Goal: Task Accomplishment & Management: Use online tool/utility

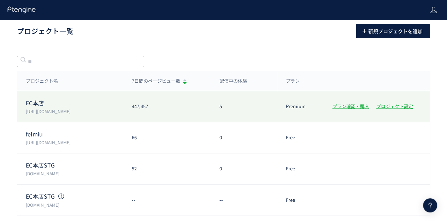
click at [55, 122] on div "EC本店 https://etvos.com 447,457 5 Premium プラン確認・購入 プロジェクト設定" at bounding box center [223, 137] width 412 height 31
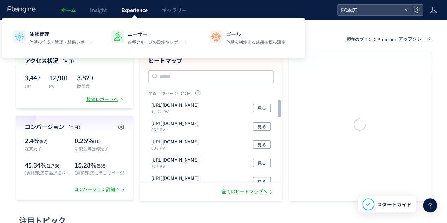
click at [124, 10] on span "Experience" at bounding box center [134, 9] width 26 height 7
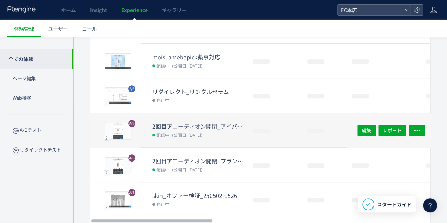
scroll to position [141, 0]
click at [154, 120] on div "2回目アコーディオン開閉_アイバーム 配信中 (公開日: 2025/08/06)" at bounding box center [194, 130] width 106 height 34
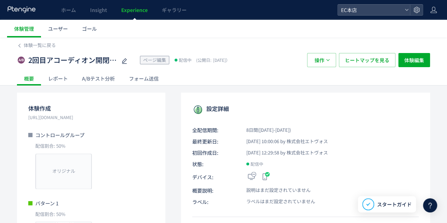
click at [100, 84] on div "A/Bテスト分析" at bounding box center [98, 78] width 47 height 14
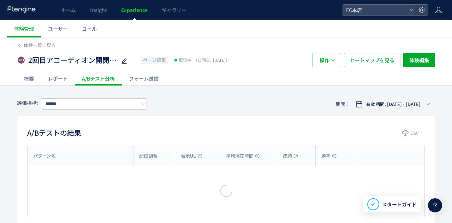
type input "**********"
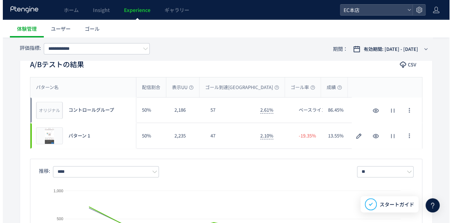
scroll to position [71, 0]
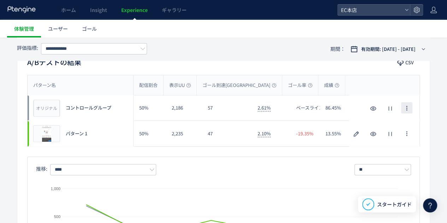
click at [408, 107] on icon "button" at bounding box center [407, 108] width 6 height 6
click at [375, 106] on icon "button" at bounding box center [373, 108] width 8 height 8
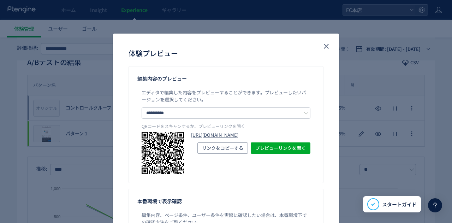
click at [258, 138] on link "https://etvos.com/shop/g/gAF10637/?preview_ptx_token=v4-e1ed8422-dd90-4f14-8ff4…" at bounding box center [250, 135] width 119 height 7
click at [322, 45] on icon "close" at bounding box center [326, 46] width 8 height 8
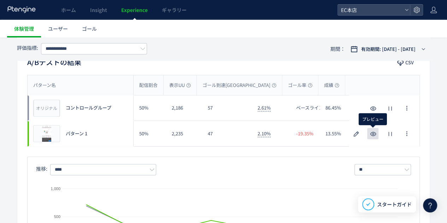
click at [371, 134] on use "button" at bounding box center [373, 134] width 6 height 4
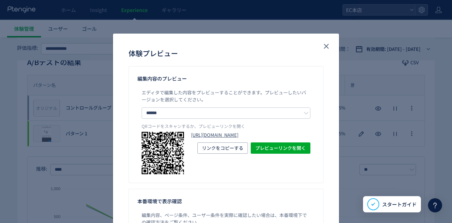
click at [233, 138] on link "https://etvos.com/shop/g/gAF10637/?preview_ptx_token=v4-1644f784-7de0-4d5f-b053…" at bounding box center [250, 135] width 119 height 7
click at [322, 43] on icon "close" at bounding box center [326, 46] width 8 height 8
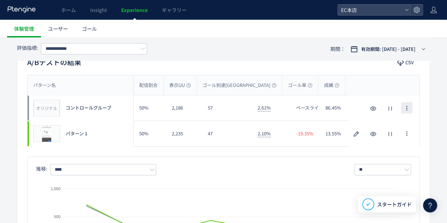
click at [406, 105] on icon "button" at bounding box center [407, 108] width 6 height 6
click at [355, 135] on use "button" at bounding box center [356, 133] width 5 height 5
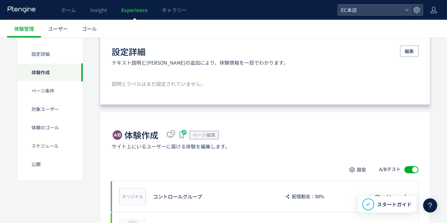
scroll to position [141, 0]
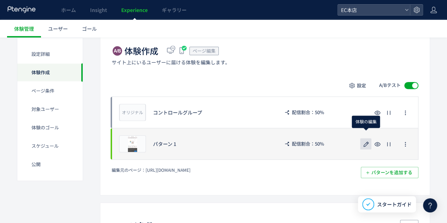
click at [362, 147] on icon "button" at bounding box center [366, 144] width 8 height 8
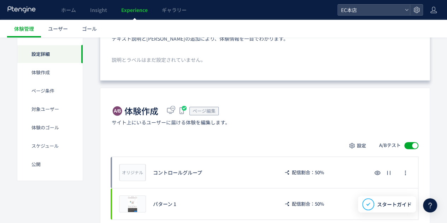
scroll to position [35, 0]
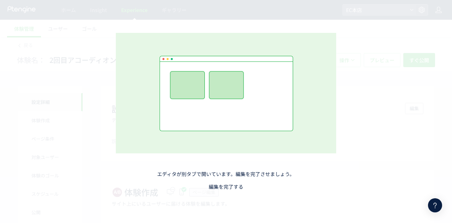
click at [232, 188] on link "編集を完了する" at bounding box center [226, 186] width 35 height 7
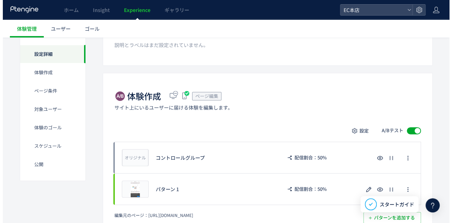
scroll to position [71, 0]
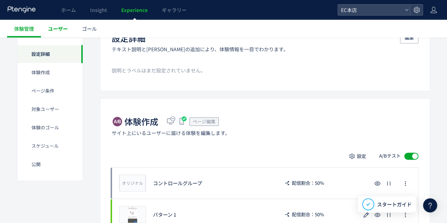
click at [59, 28] on span "ユーザー" at bounding box center [58, 28] width 20 height 7
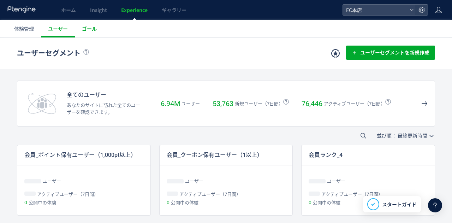
click at [91, 29] on span "ゴール" at bounding box center [89, 28] width 15 height 7
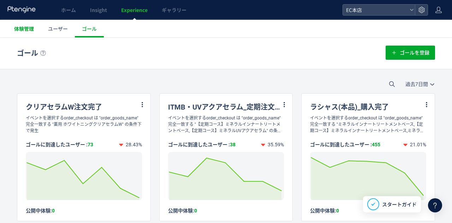
click at [32, 32] on link "体験管理" at bounding box center [24, 29] width 34 height 18
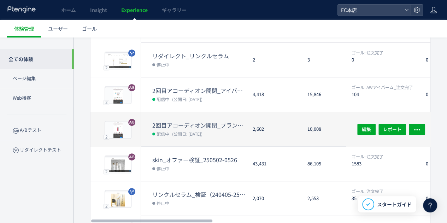
scroll to position [141, 0]
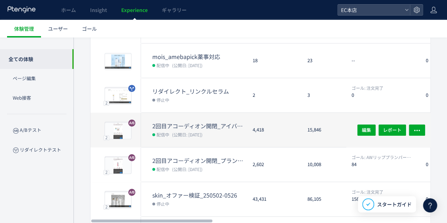
click at [189, 123] on dt "2回目アコーディオン開閉_アイバーム" at bounding box center [199, 126] width 95 height 8
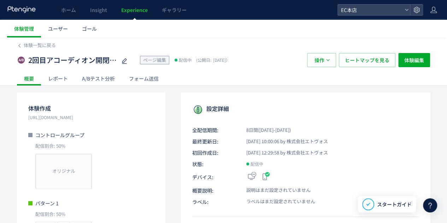
click at [98, 82] on div "A/Bテスト分析" at bounding box center [98, 78] width 47 height 14
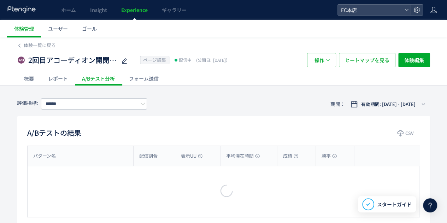
type input "**********"
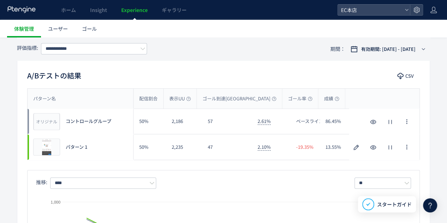
scroll to position [71, 0]
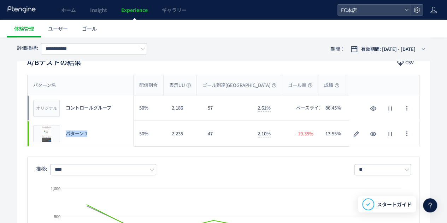
drag, startPoint x: 65, startPoint y: 133, endPoint x: 108, endPoint y: 135, distance: 42.8
click at [111, 137] on div "プレビュー パターン 1" at bounding box center [81, 133] width 106 height 25
drag, startPoint x: 120, startPoint y: 109, endPoint x: 146, endPoint y: 109, distance: 25.8
click at [146, 121] on div "オリジナル プレビュー コントロールグループ 50% 2,186 57 2.61% ベースライン 86.45% オリジナル プレビュー コントロールグループ" at bounding box center [224, 133] width 392 height 25
click at [292, 96] on div "ベースライン" at bounding box center [304, 107] width 29 height 25
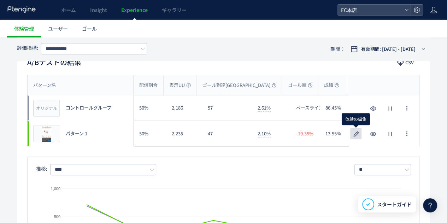
click at [356, 131] on icon "button" at bounding box center [356, 134] width 8 height 8
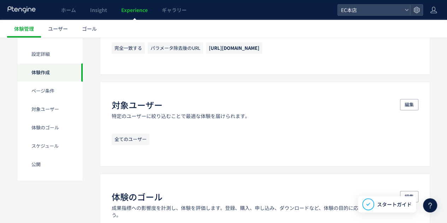
scroll to position [177, 0]
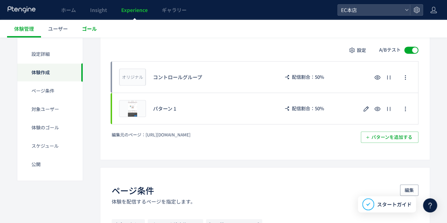
click at [90, 30] on span "ゴール" at bounding box center [89, 28] width 15 height 7
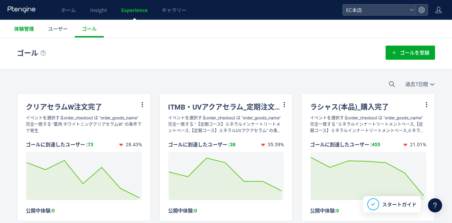
click at [24, 32] on link "体験管理" at bounding box center [24, 29] width 34 height 18
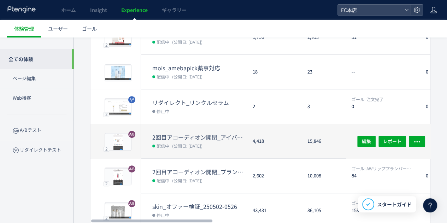
scroll to position [141, 0]
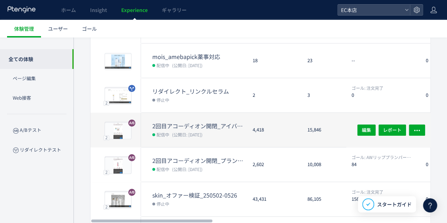
click at [194, 125] on dt "2回目アコーディオン開閉_アイバーム" at bounding box center [199, 126] width 95 height 8
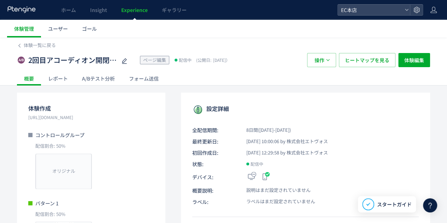
click at [102, 79] on div "A/Bテスト分析" at bounding box center [98, 78] width 47 height 14
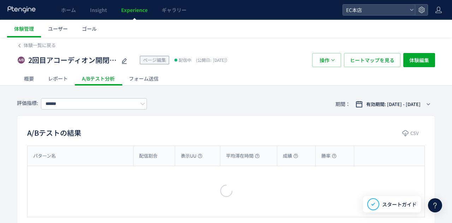
type input "**********"
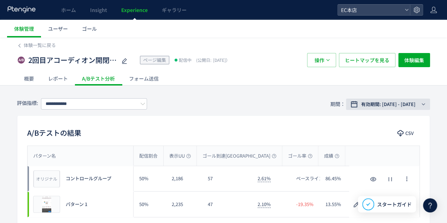
click at [406, 103] on span "有効期間: [DATE] - [DATE]" at bounding box center [388, 104] width 54 height 7
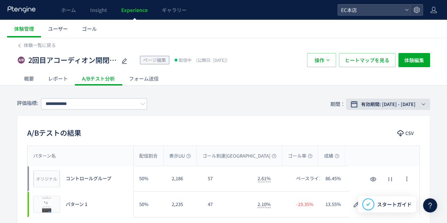
click at [367, 102] on span "有効期間: [DATE] - [DATE]" at bounding box center [388, 104] width 54 height 7
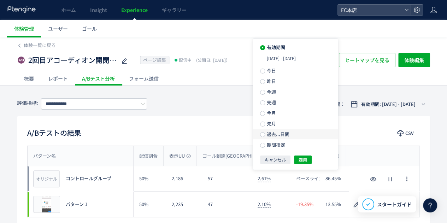
click at [265, 132] on span at bounding box center [262, 134] width 5 height 5
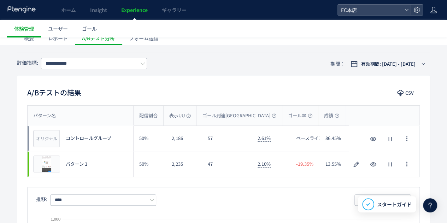
scroll to position [71, 0]
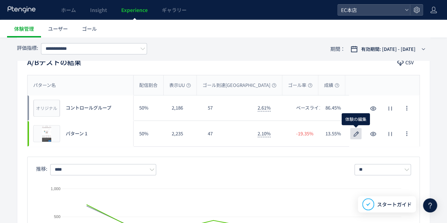
click at [357, 136] on icon "button" at bounding box center [356, 134] width 8 height 8
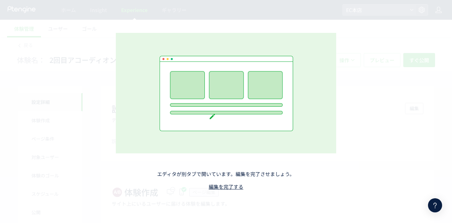
click at [229, 187] on link "編集を完了する" at bounding box center [226, 186] width 35 height 7
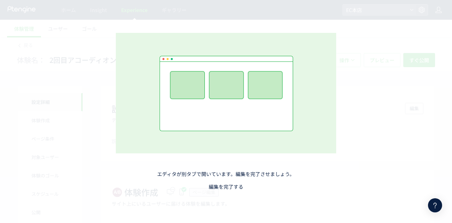
click at [221, 190] on link "編集を完了する" at bounding box center [226, 186] width 35 height 7
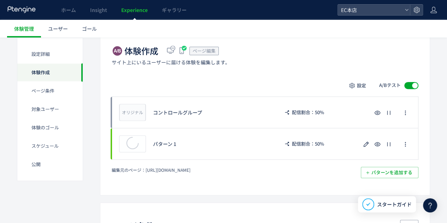
scroll to position [177, 0]
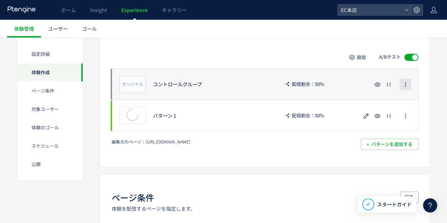
click at [406, 84] on icon "button" at bounding box center [405, 85] width 6 height 6
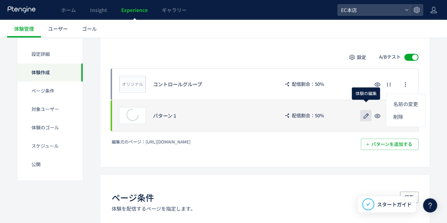
click at [361, 113] on button "button" at bounding box center [365, 115] width 11 height 11
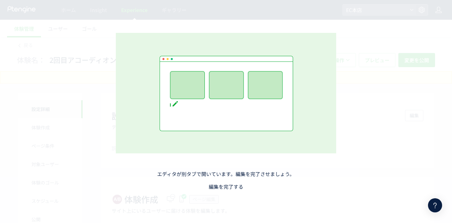
click at [222, 185] on link "編集を完了する" at bounding box center [226, 186] width 35 height 7
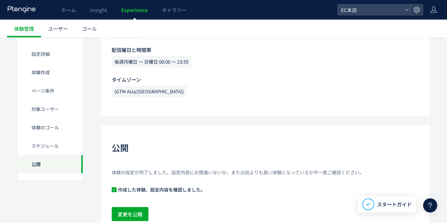
scroll to position [733, 0]
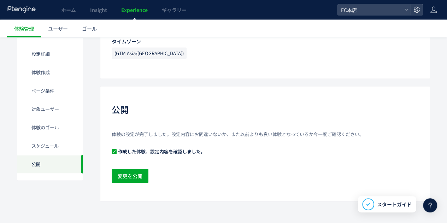
click at [140, 13] on span "Experience" at bounding box center [134, 9] width 26 height 7
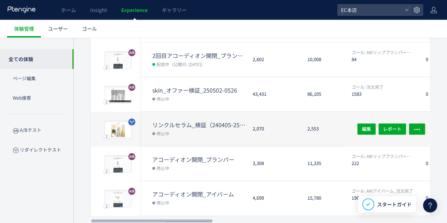
scroll to position [264, 0]
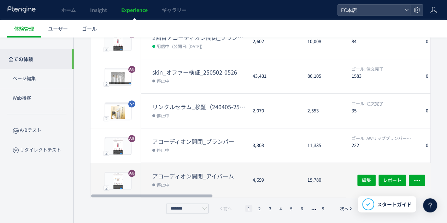
click at [213, 174] on dt "アコーディオン開閉_アイバーム" at bounding box center [199, 176] width 95 height 8
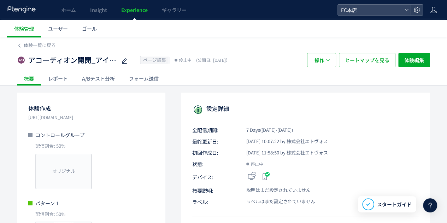
click at [106, 79] on div "A/Bテスト分析" at bounding box center [98, 78] width 47 height 14
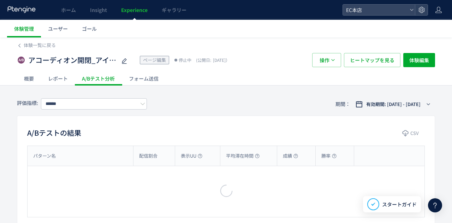
type input "**********"
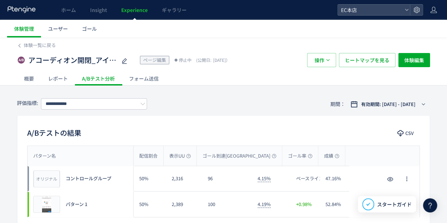
scroll to position [35, 0]
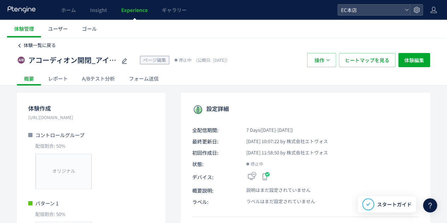
click at [45, 42] on span "体験一覧に戻る" at bounding box center [40, 45] width 32 height 7
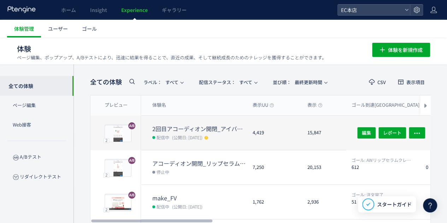
click at [171, 126] on dt "2回目アコーディオン開閉_アイバーム" at bounding box center [199, 129] width 95 height 8
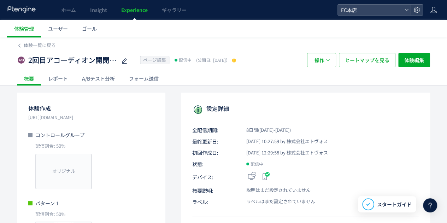
click at [108, 72] on div "A/Bテスト分析" at bounding box center [98, 78] width 47 height 14
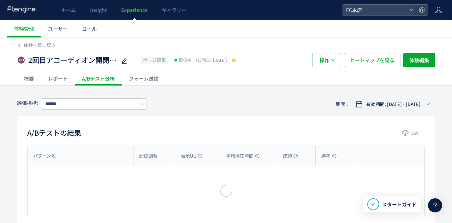
click at [108, 78] on div at bounding box center [226, 111] width 452 height 223
type input "**********"
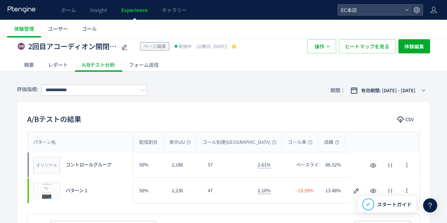
scroll to position [35, 0]
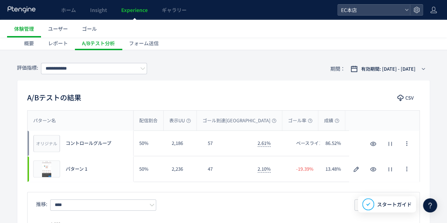
click at [125, 15] on link "Experience" at bounding box center [134, 10] width 41 height 20
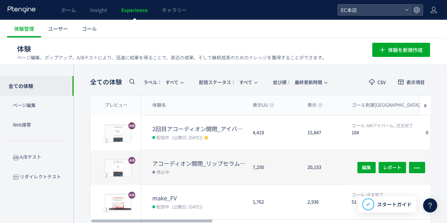
click at [182, 163] on dt "アコーディオン開閉_リップセラムクレヨン" at bounding box center [199, 163] width 95 height 8
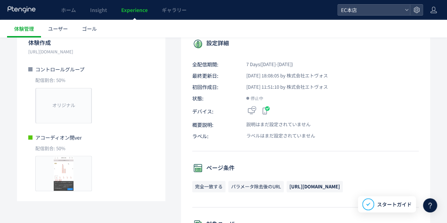
scroll to position [35, 0]
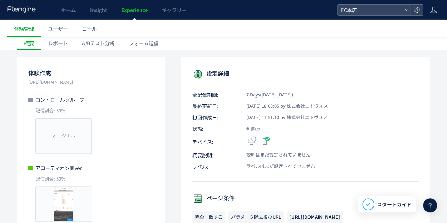
click at [102, 43] on div "A/Bテスト分析" at bounding box center [98, 43] width 47 height 14
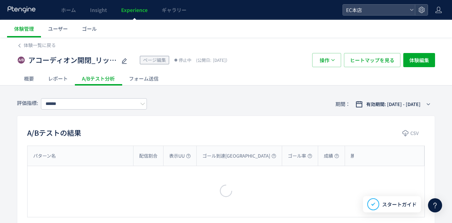
type input "**********"
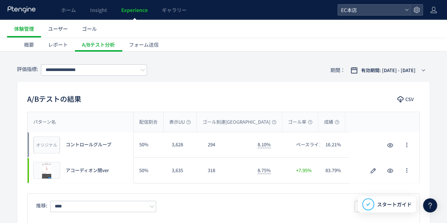
scroll to position [35, 0]
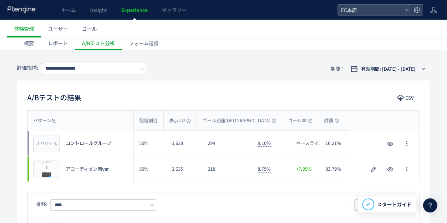
click at [131, 10] on span "Experience" at bounding box center [134, 9] width 26 height 7
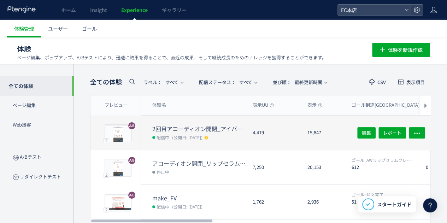
click at [183, 127] on dt "2回目アコーディオン開閉_アイバーム" at bounding box center [199, 129] width 95 height 8
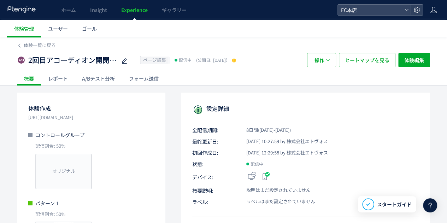
click at [108, 77] on div "A/Bテスト分析" at bounding box center [98, 78] width 47 height 14
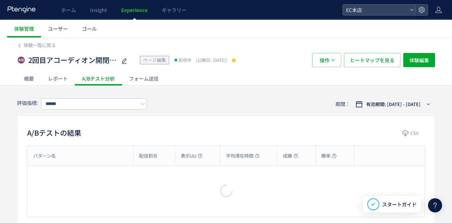
type input "**********"
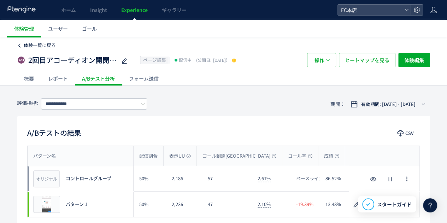
click at [41, 46] on span "体験一覧に戻る" at bounding box center [40, 45] width 32 height 7
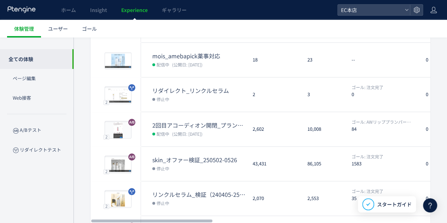
scroll to position [264, 0]
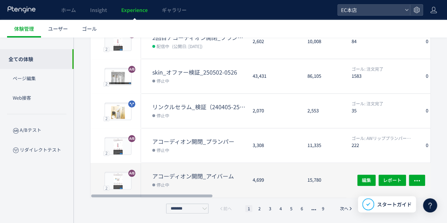
click at [198, 174] on dt "アコーディオン開閉_アイバーム" at bounding box center [199, 176] width 95 height 8
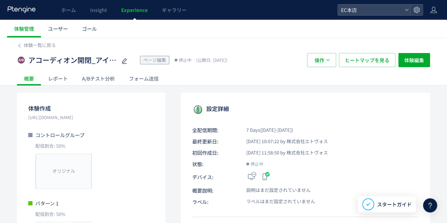
click at [91, 78] on div "A/Bテスト分析" at bounding box center [98, 78] width 47 height 14
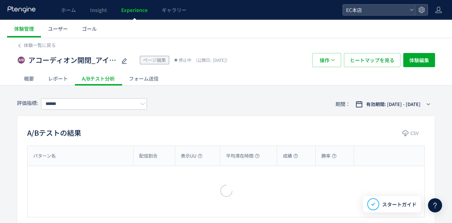
type input "**********"
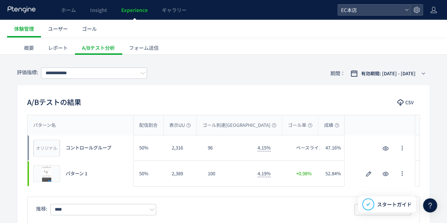
scroll to position [71, 0]
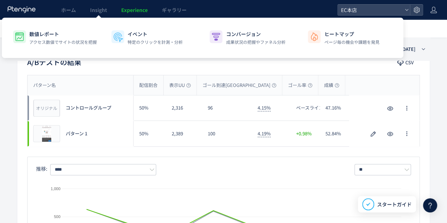
click at [129, 7] on span "Experience" at bounding box center [134, 9] width 26 height 7
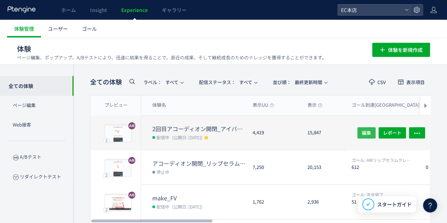
click at [369, 131] on span "編集" at bounding box center [366, 132] width 9 height 11
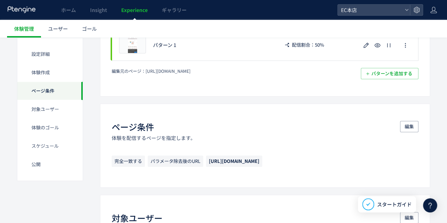
scroll to position [177, 0]
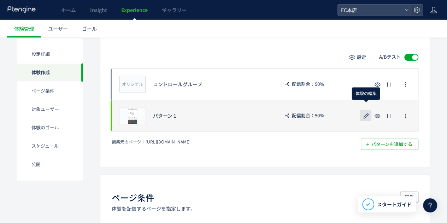
click at [365, 117] on use "button" at bounding box center [365, 115] width 5 height 5
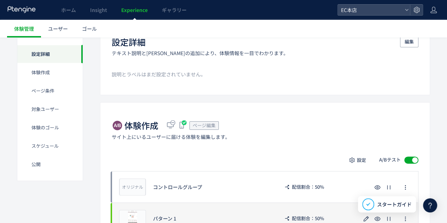
scroll to position [141, 0]
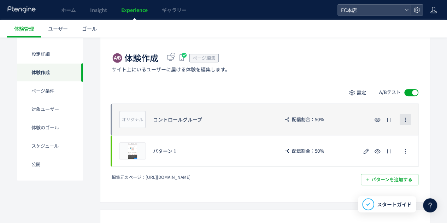
click at [408, 116] on span "button" at bounding box center [405, 119] width 6 height 11
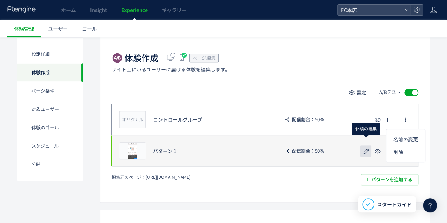
click at [363, 148] on icon "button" at bounding box center [366, 151] width 8 height 8
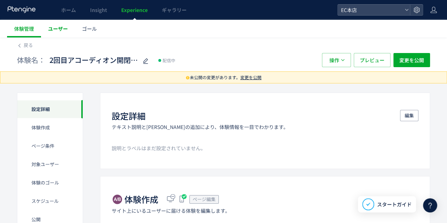
click at [60, 26] on span "ユーザー" at bounding box center [58, 28] width 20 height 7
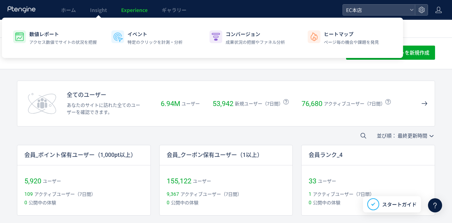
click at [142, 7] on span "Experience" at bounding box center [134, 9] width 26 height 7
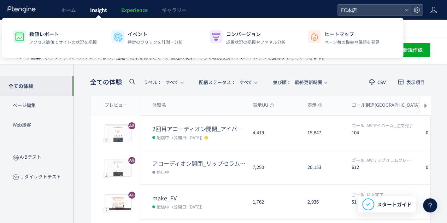
click at [106, 12] on span "Insight" at bounding box center [98, 9] width 17 height 7
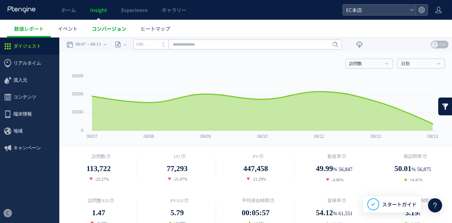
click at [115, 26] on span "コンバージョン" at bounding box center [109, 28] width 35 height 7
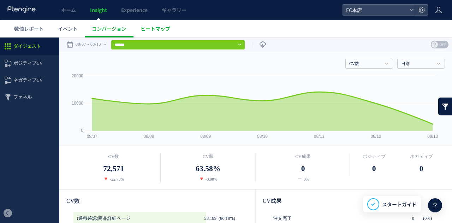
click at [161, 30] on span "ヒートマップ" at bounding box center [156, 28] width 30 height 7
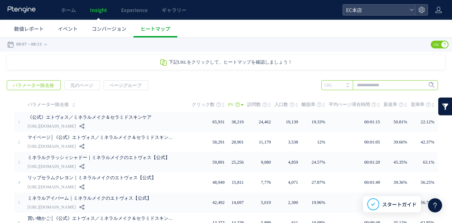
click at [366, 86] on input "text" at bounding box center [379, 85] width 117 height 10
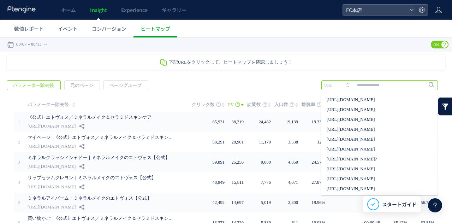
paste input "**********"
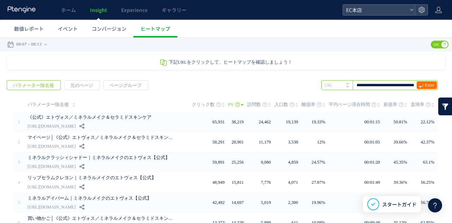
type input "**********"
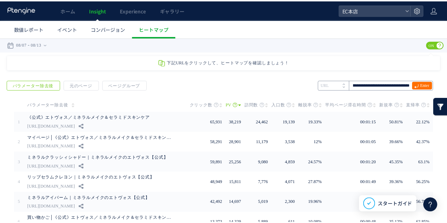
scroll to position [0, 0]
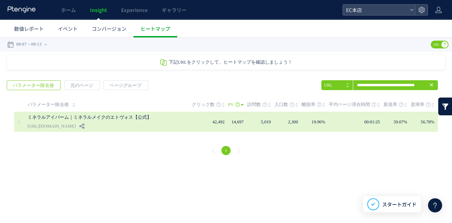
click at [118, 116] on link "ミネラルアイバーム｜ミネラルメイクのエトヴォス【公式】" at bounding box center [102, 117] width 148 height 8
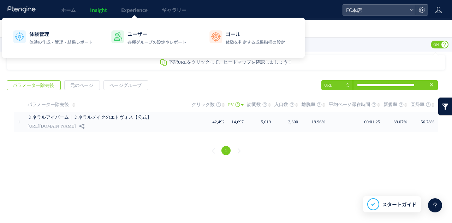
click at [93, 9] on span "Insight" at bounding box center [98, 9] width 17 height 7
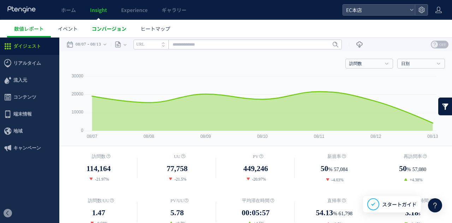
click at [113, 30] on span "コンバージョン" at bounding box center [109, 28] width 35 height 7
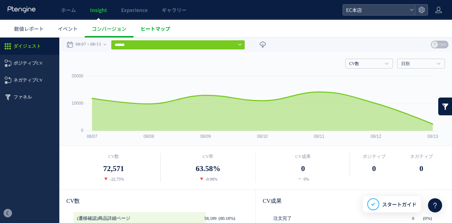
click at [150, 28] on span "ヒートマップ" at bounding box center [156, 28] width 30 height 7
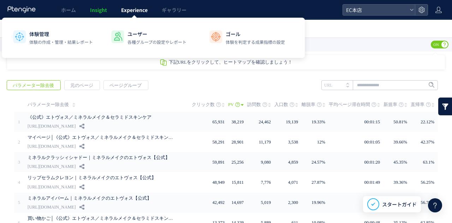
click at [131, 9] on span "Experience" at bounding box center [134, 9] width 26 height 7
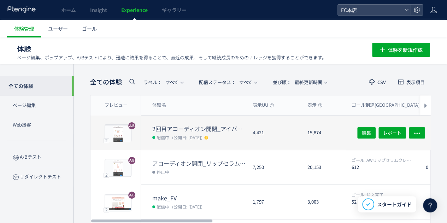
scroll to position [35, 0]
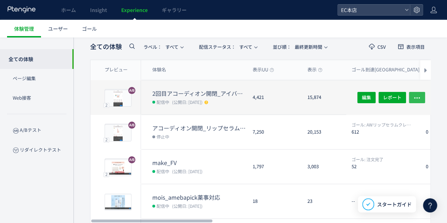
click at [418, 93] on span "button" at bounding box center [416, 96] width 7 height 11
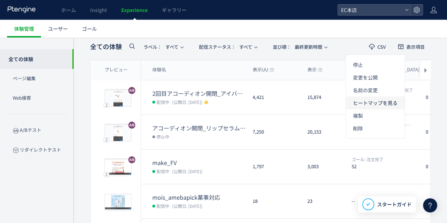
click at [389, 122] on li "ヒートマップを見る" at bounding box center [375, 128] width 59 height 13
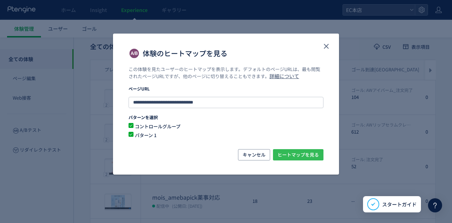
click at [290, 155] on span "ヒートマップを見る" at bounding box center [298, 154] width 41 height 11
click at [323, 44] on icon "close" at bounding box center [326, 46] width 8 height 8
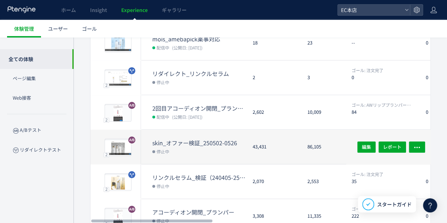
scroll to position [264, 0]
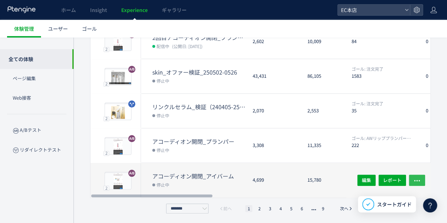
click at [421, 178] on button "button" at bounding box center [417, 179] width 16 height 11
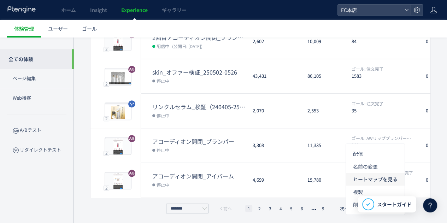
click at [391, 198] on li "ヒートマップを見る" at bounding box center [375, 204] width 59 height 13
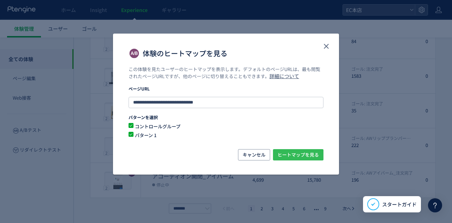
click at [291, 155] on span "ヒートマップを見る" at bounding box center [298, 154] width 41 height 11
click at [329, 44] on icon "close" at bounding box center [326, 46] width 8 height 8
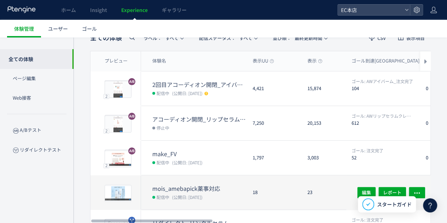
scroll to position [0, 0]
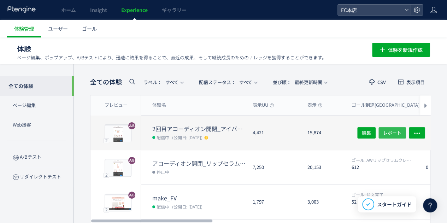
click at [393, 134] on span "レポート" at bounding box center [392, 132] width 18 height 11
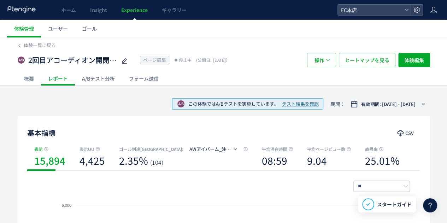
click at [102, 82] on div "A/Bテスト分析" at bounding box center [98, 78] width 47 height 14
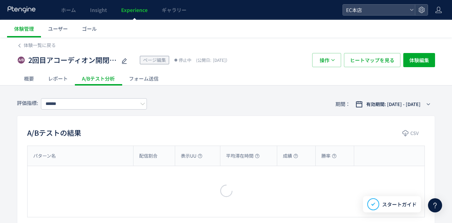
type input "**********"
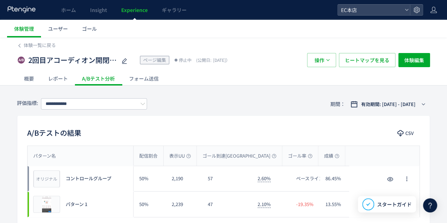
click at [150, 78] on div "フォーム送信" at bounding box center [144, 78] width 44 height 14
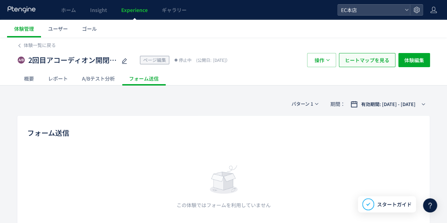
click at [363, 62] on span "ヒートマップを見る" at bounding box center [367, 60] width 45 height 14
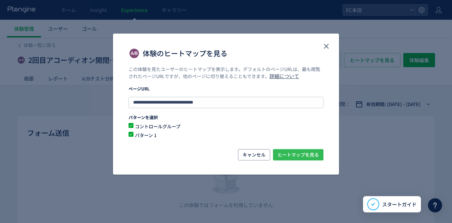
click at [295, 154] on span "ヒートマップを見る" at bounding box center [298, 154] width 41 height 11
